Goal: Information Seeking & Learning: Learn about a topic

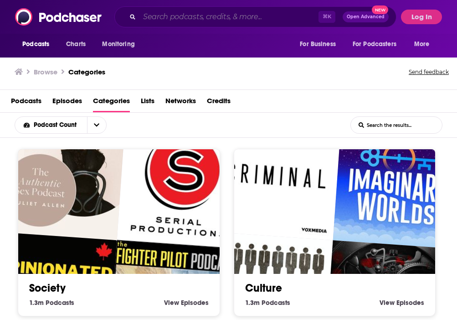
drag, startPoint x: 0, startPoint y: 0, endPoint x: 212, endPoint y: 21, distance: 213.5
click at [213, 23] on input "Search podcasts, credits, & more..." at bounding box center [228, 17] width 179 height 15
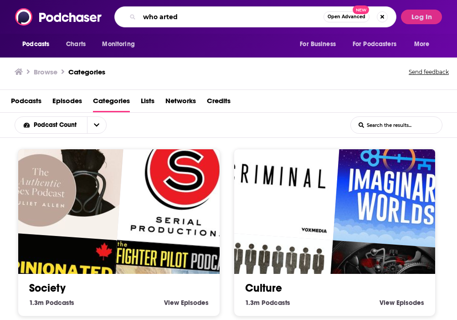
type input "who arted"
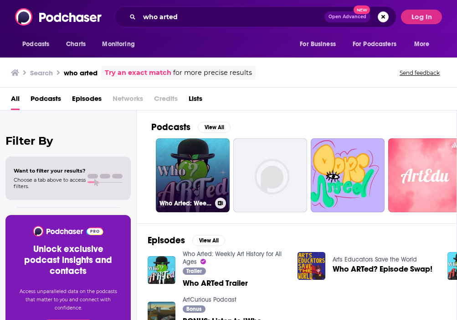
click at [190, 169] on link "Who Arted: Weekly Art History for All Ages" at bounding box center [193, 175] width 74 height 74
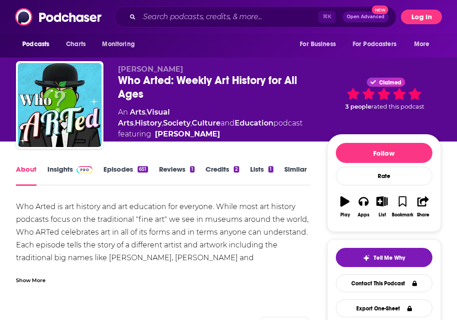
click at [422, 18] on button "Log In" at bounding box center [421, 17] width 41 height 15
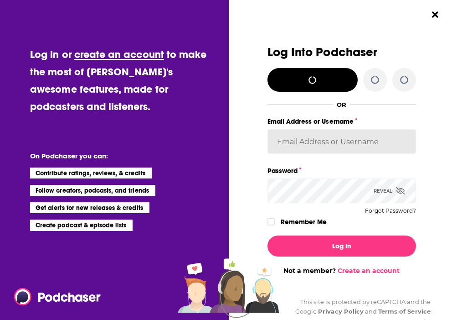
type input "[EMAIL_ADDRESS][DOMAIN_NAME]"
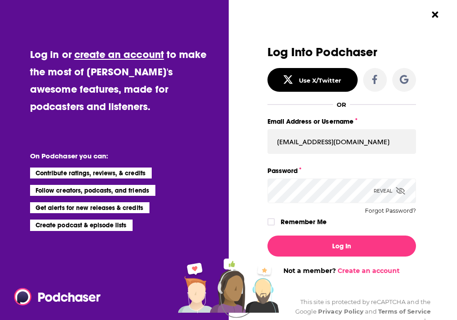
click at [357, 231] on div "Log In Not a member? Create an account" at bounding box center [342, 251] width 149 height 46
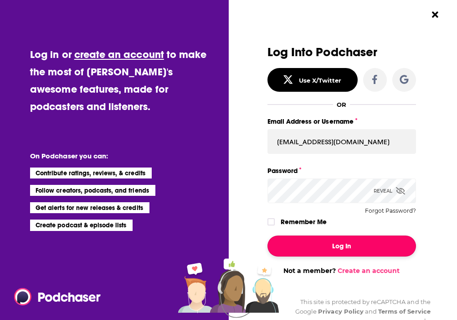
click at [352, 240] on button "Log In" at bounding box center [342, 245] width 149 height 21
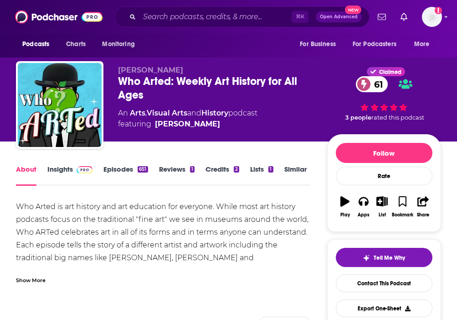
click at [38, 276] on div "Show More" at bounding box center [31, 279] width 30 height 9
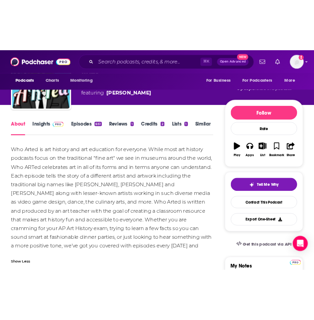
scroll to position [64, 0]
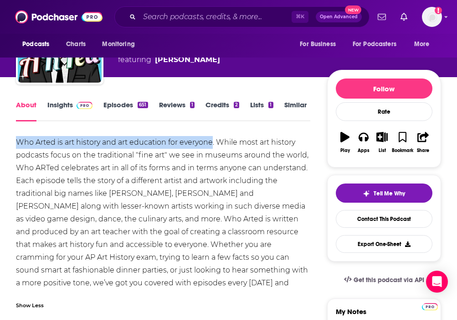
drag, startPoint x: 14, startPoint y: 141, endPoint x: 214, endPoint y: 144, distance: 200.1
copy div "Who Arted is art history and art education for everyone"
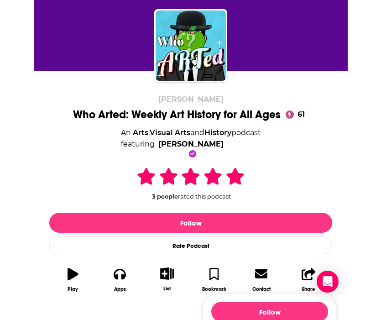
scroll to position [0, 0]
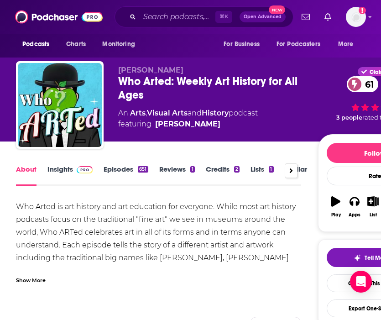
click at [34, 269] on div "Show More" at bounding box center [158, 276] width 285 height 15
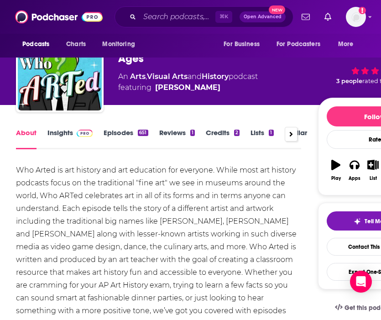
scroll to position [53, 0]
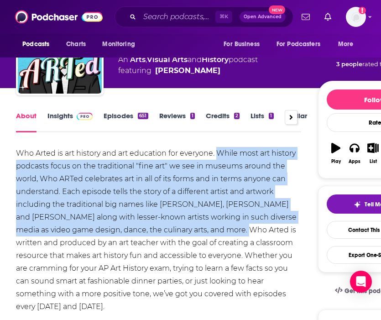
drag, startPoint x: 220, startPoint y: 153, endPoint x: 211, endPoint y: 231, distance: 78.9
click at [211, 231] on div "Who Arted is art history and art education for everyone. While most art history…" at bounding box center [158, 230] width 285 height 166
copy div "While most art history podcasts focus on the traditional "fine art" we see in m…"
click at [192, 112] on link "Reviews 1" at bounding box center [177, 121] width 36 height 21
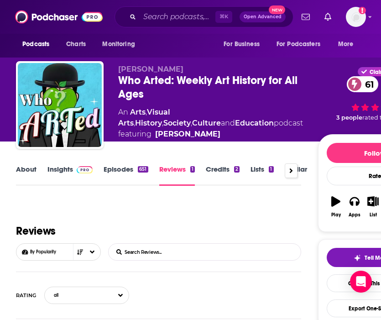
click at [20, 171] on link "About" at bounding box center [26, 175] width 21 height 21
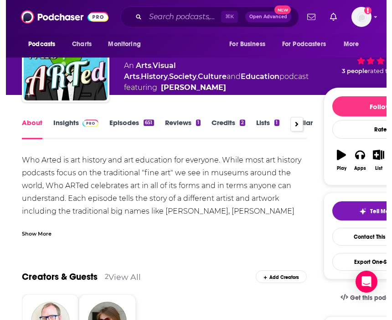
scroll to position [60, 0]
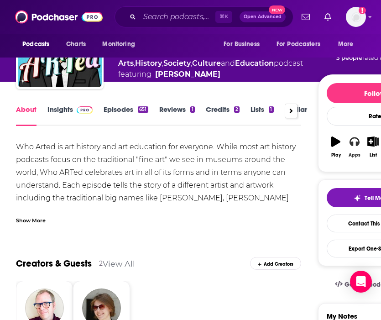
click at [354, 141] on icon "button" at bounding box center [354, 141] width 10 height 10
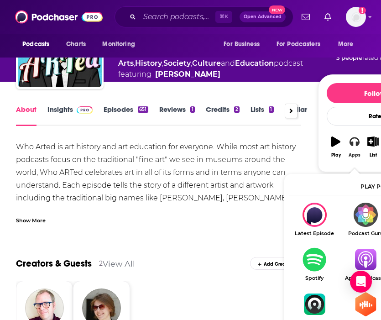
click at [357, 147] on button "Apps" at bounding box center [354, 146] width 19 height 33
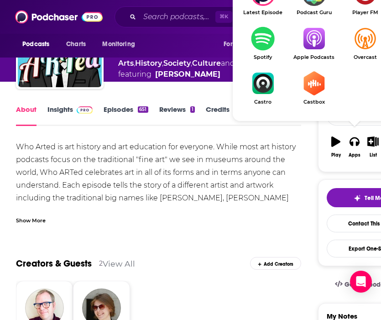
click at [276, 183] on div "Who Arted is art history and art education for everyone. While most art history…" at bounding box center [158, 223] width 285 height 166
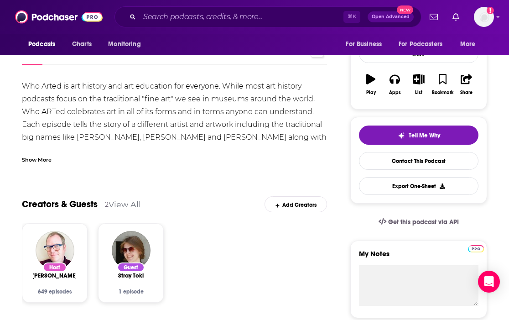
scroll to position [0, 0]
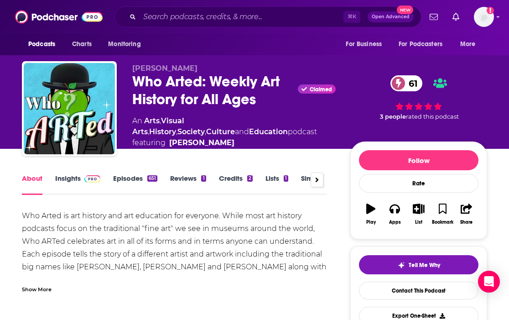
click at [72, 179] on link "Insights" at bounding box center [77, 184] width 45 height 21
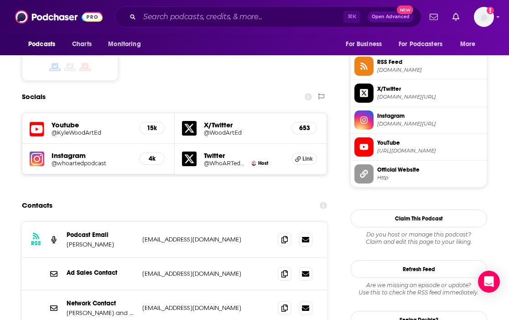
scroll to position [727, 0]
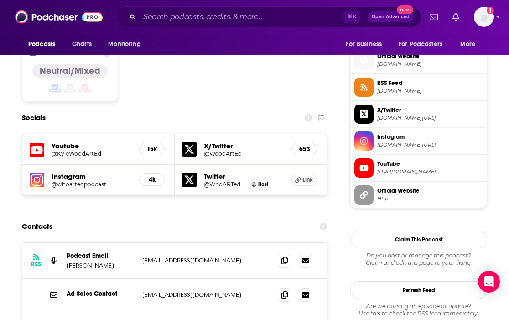
click at [79, 181] on h5 "@whoartedpodcast" at bounding box center [92, 184] width 80 height 7
